Goal: Information Seeking & Learning: Learn about a topic

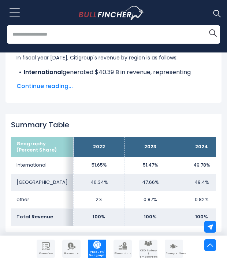
scroll to position [526, 0]
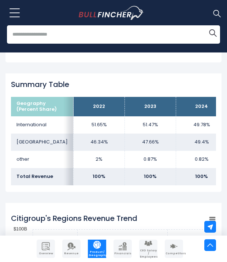
drag, startPoint x: 144, startPoint y: 189, endPoint x: 160, endPoint y: 189, distance: 15.4
click at [160, 189] on div "Summary Table Geography (Percent Share) 2022 2023 2024 International 51.65% [GE…" at bounding box center [114, 132] width 216 height 118
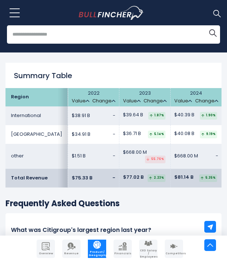
scroll to position [1186, 0]
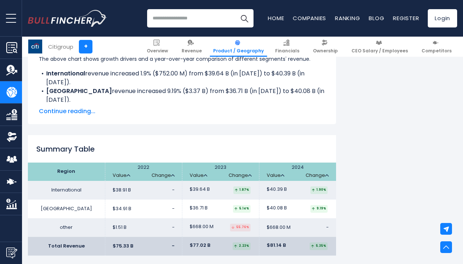
scroll to position [1003, 0]
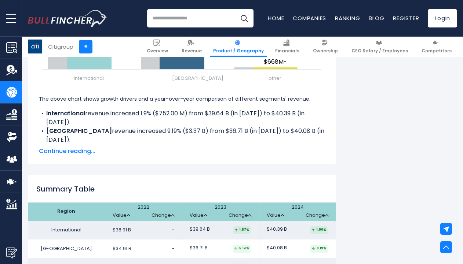
click at [85, 147] on span "Continue reading..." at bounding box center [182, 151] width 286 height 9
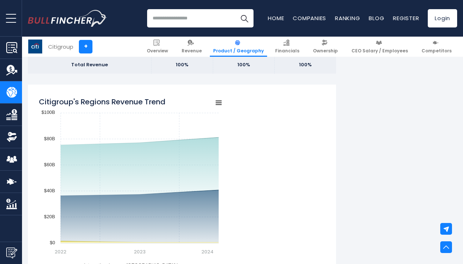
scroll to position [490, 0]
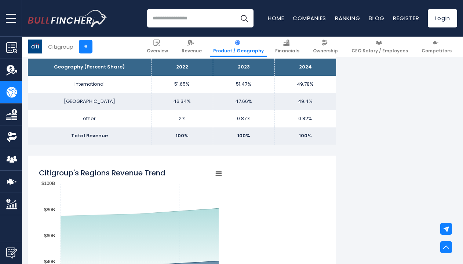
click at [189, 40] on li "Revenue" at bounding box center [191, 47] width 31 height 20
click at [203, 46] on link "Revenue" at bounding box center [191, 47] width 27 height 20
click at [293, 48] on span "Financials" at bounding box center [287, 51] width 24 height 6
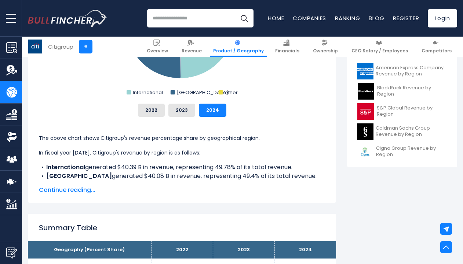
scroll to position [306, 0]
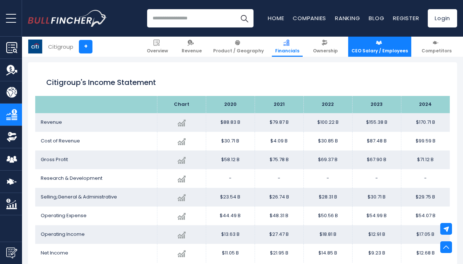
click at [371, 50] on span "CEO Salary / Employees" at bounding box center [379, 51] width 56 height 6
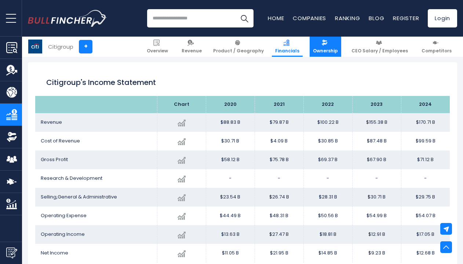
click at [324, 48] on span "Ownership" at bounding box center [325, 51] width 25 height 6
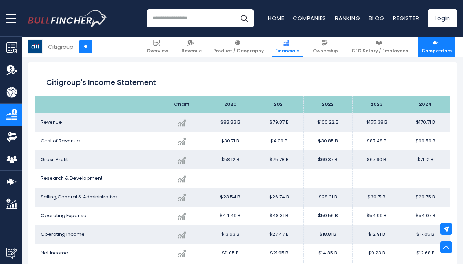
click at [444, 51] on span "Competitors" at bounding box center [436, 51] width 30 height 6
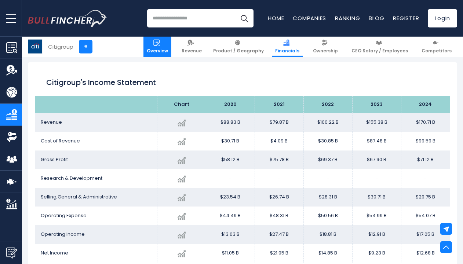
click at [171, 45] on link "Overview" at bounding box center [157, 47] width 28 height 20
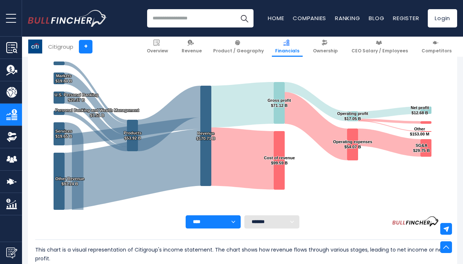
scroll to position [140, 0]
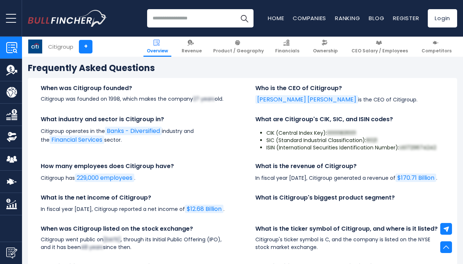
scroll to position [2384, 0]
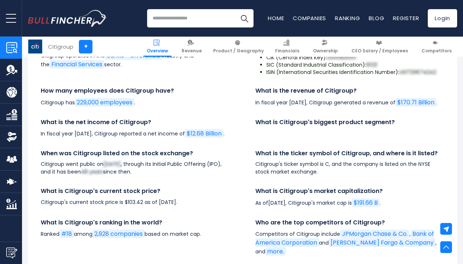
click at [8, 71] on img "Company Revenue" at bounding box center [11, 70] width 11 height 11
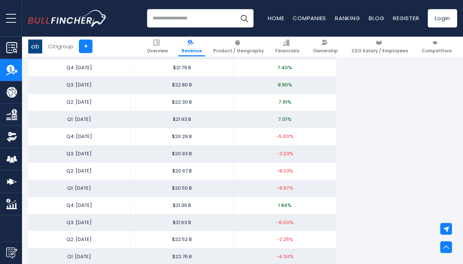
scroll to position [1613, 0]
